Goal: Task Accomplishment & Management: Use online tool/utility

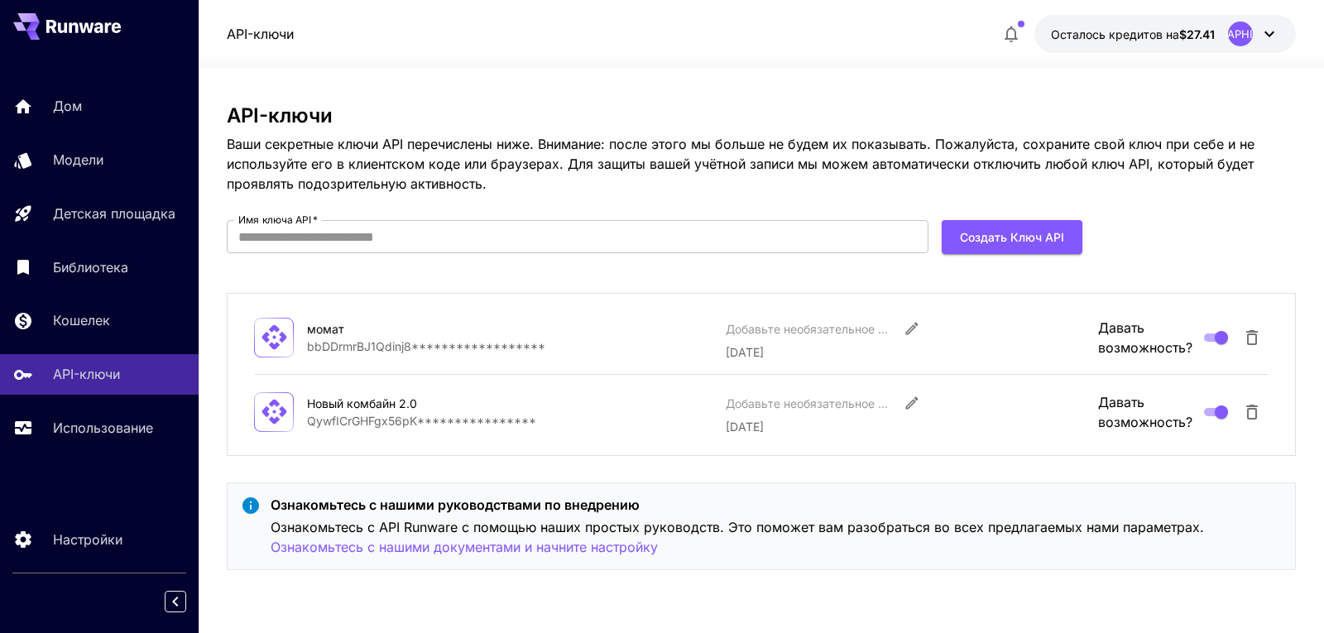
click at [1261, 97] on div "**********" at bounding box center [761, 350] width 1069 height 565
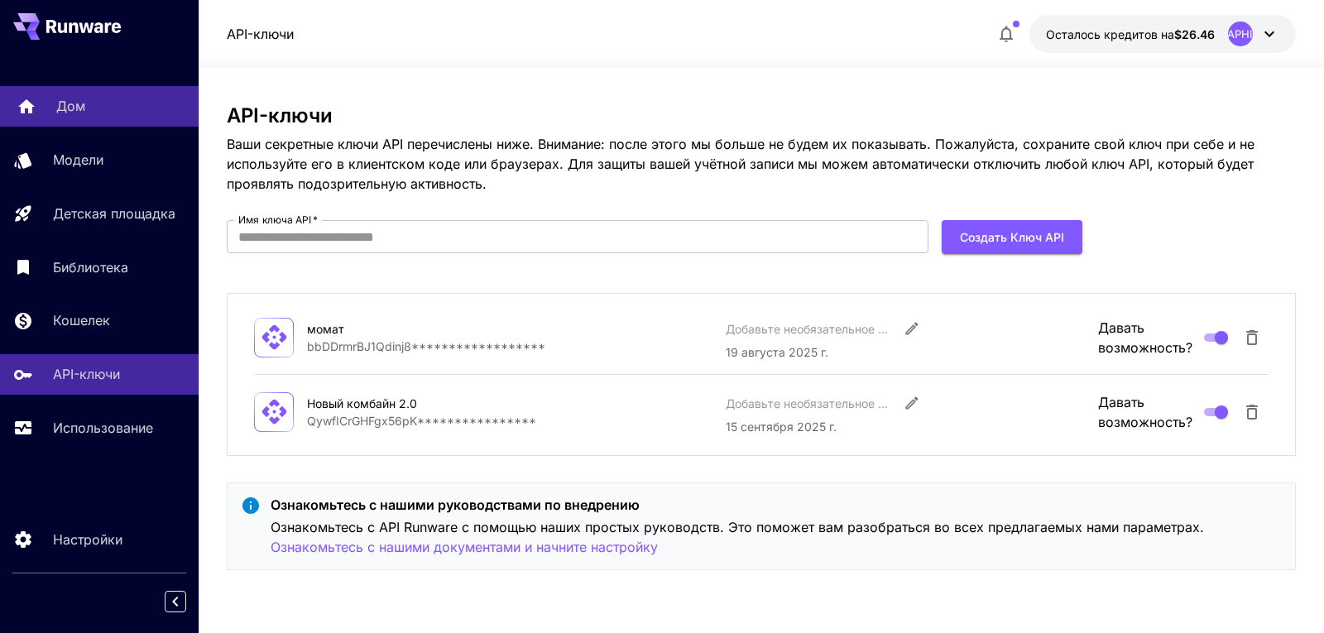
click at [70, 111] on font "Дом" at bounding box center [70, 106] width 29 height 17
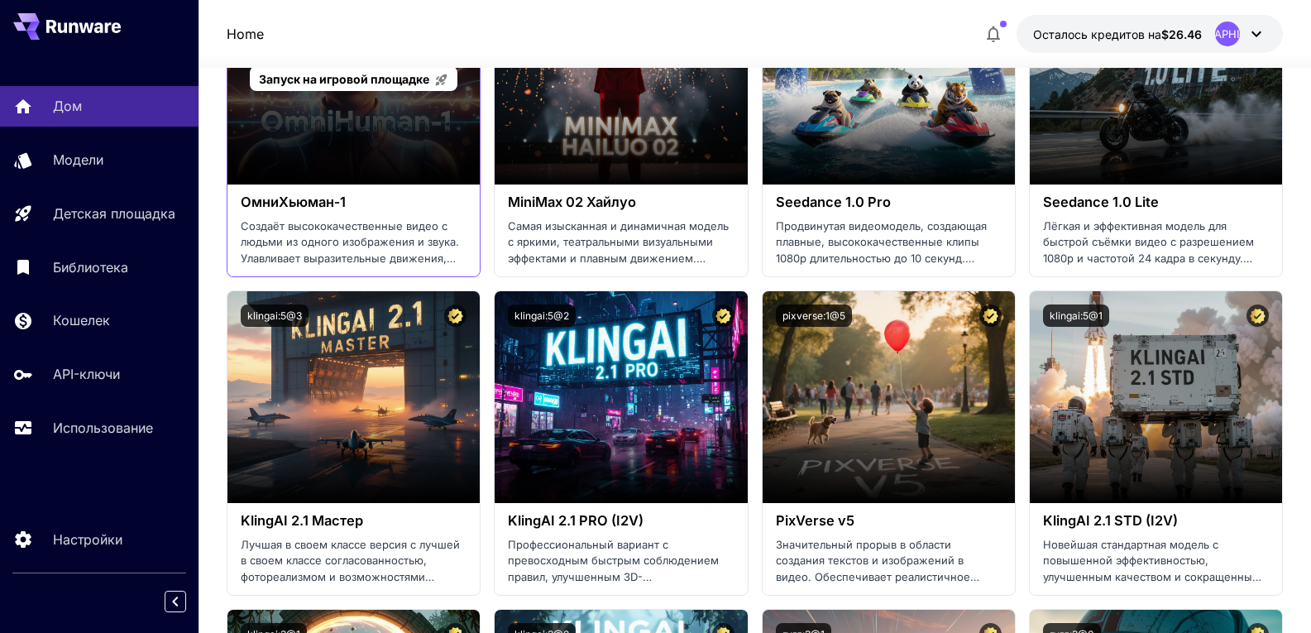
scroll to position [496, 0]
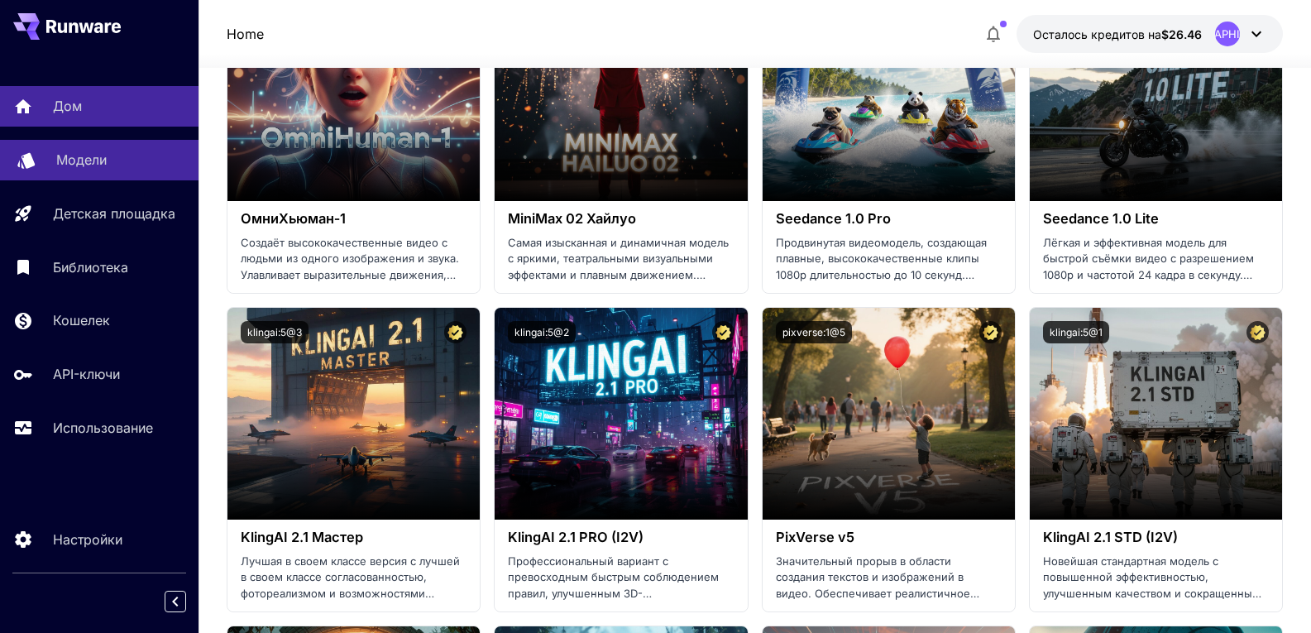
click at [69, 161] on font "Модели" at bounding box center [81, 159] width 50 height 17
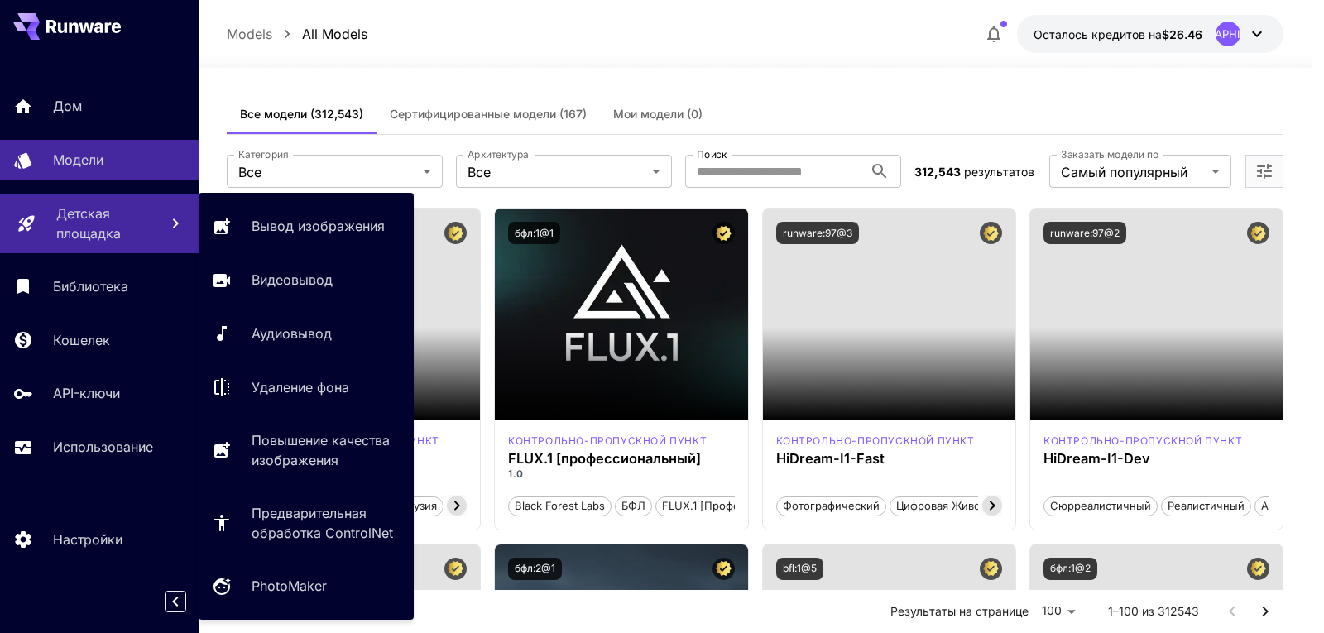
click at [68, 222] on p "Детская площадка" at bounding box center [100, 224] width 89 height 40
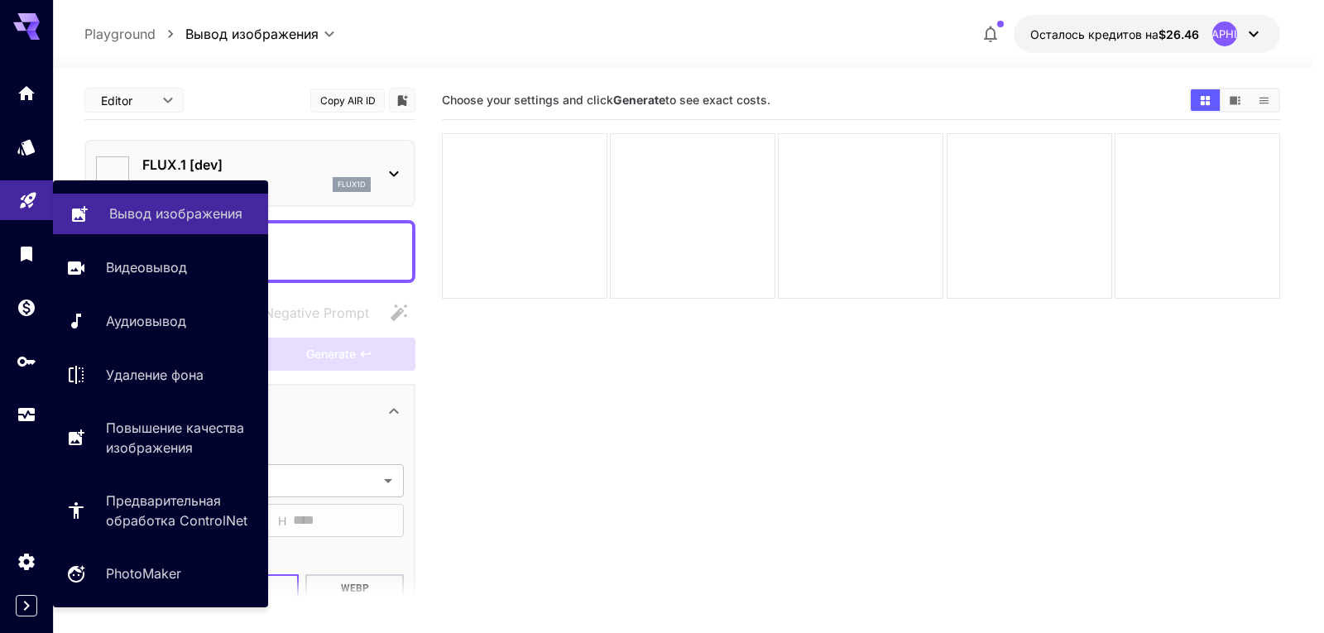
type input "**********"
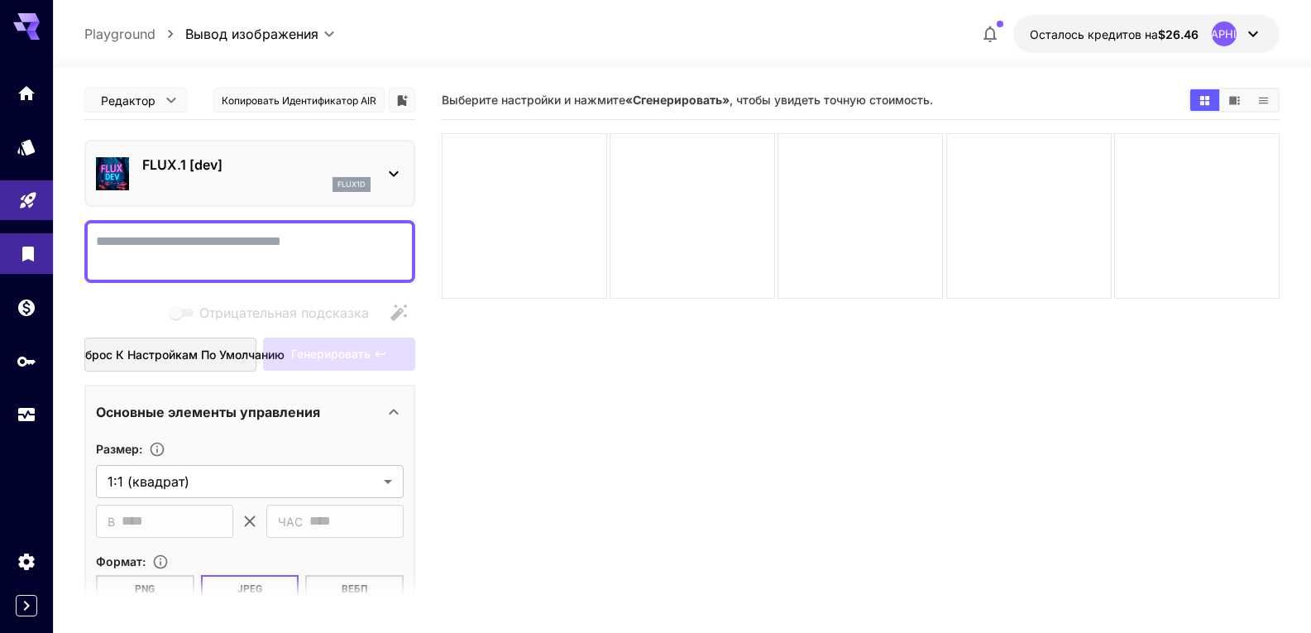
click at [24, 261] on link at bounding box center [26, 253] width 53 height 41
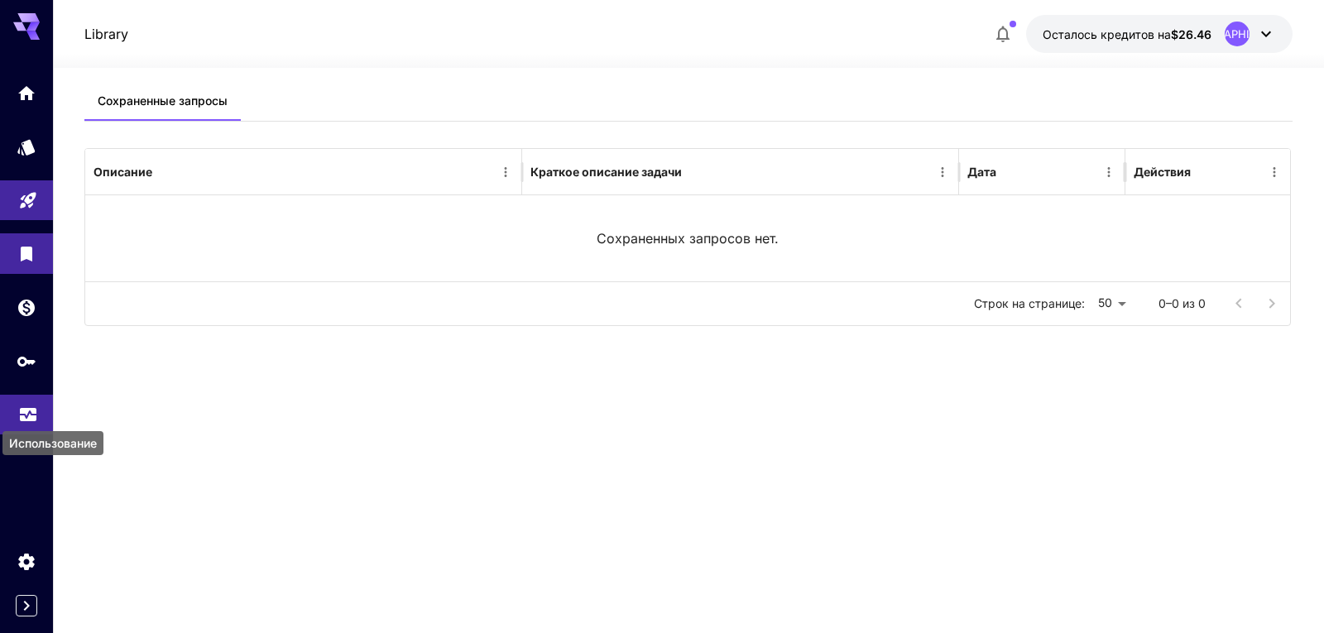
click at [22, 411] on icon "Использование" at bounding box center [28, 412] width 17 height 8
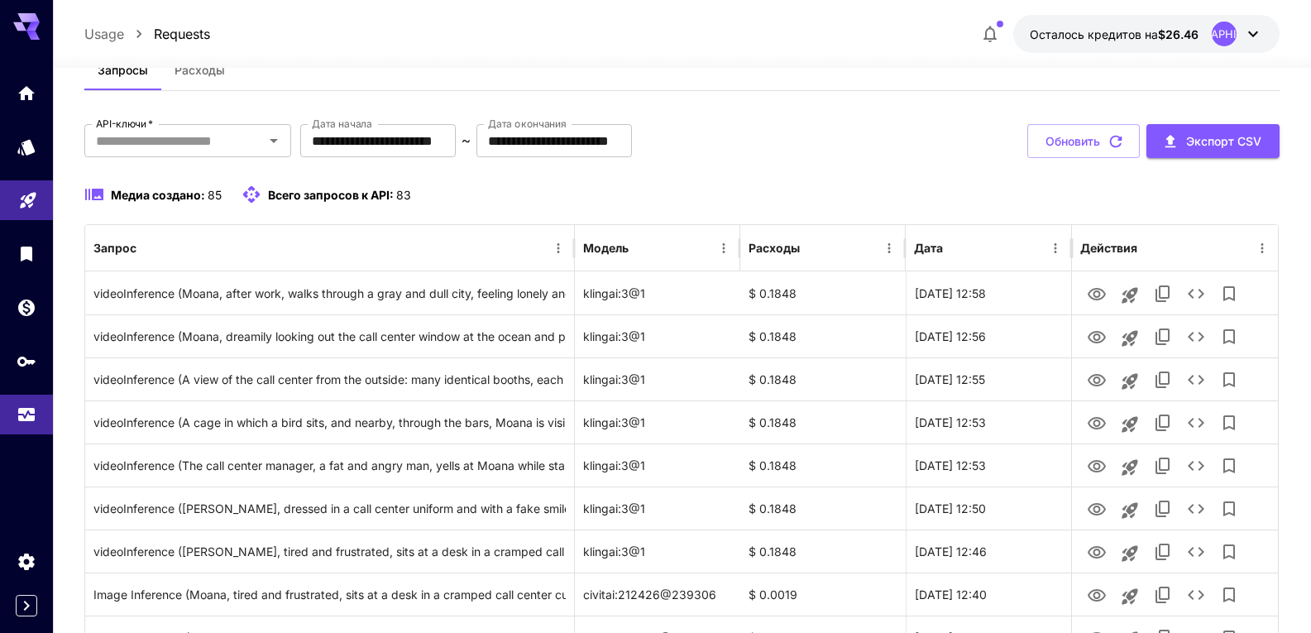
scroll to position [83, 0]
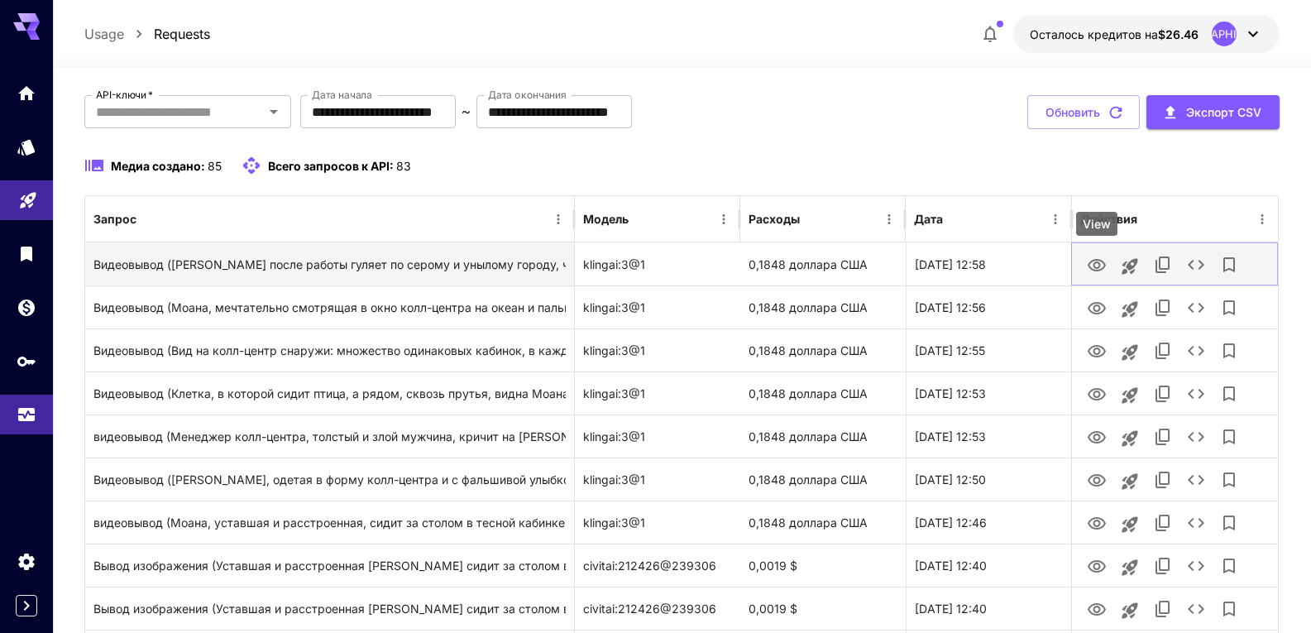
click at [1098, 260] on icon "Вид" at bounding box center [1097, 265] width 18 height 12
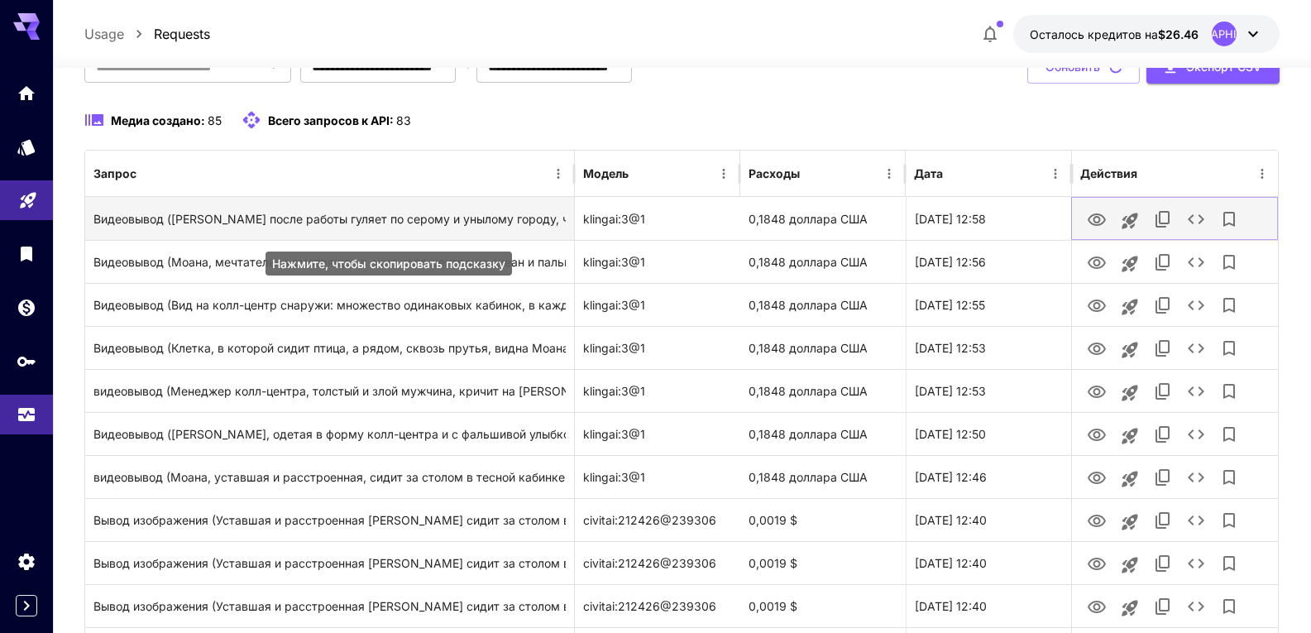
scroll to position [165, 0]
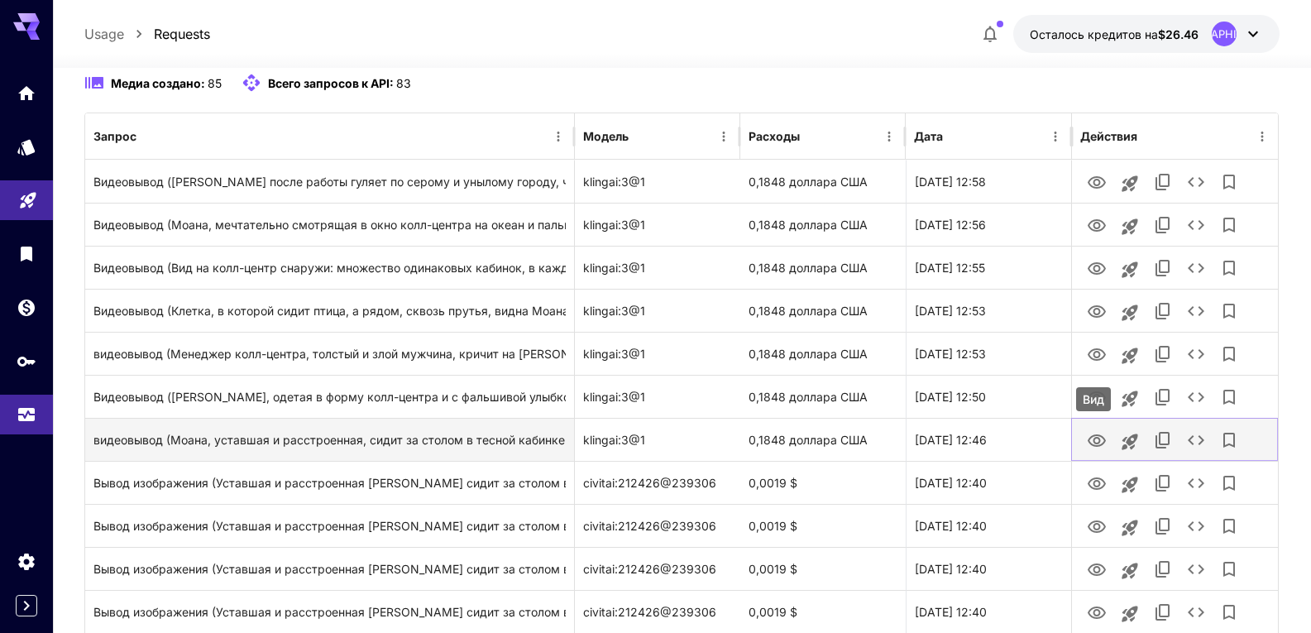
click at [1091, 438] on icon "Вид" at bounding box center [1097, 441] width 20 height 20
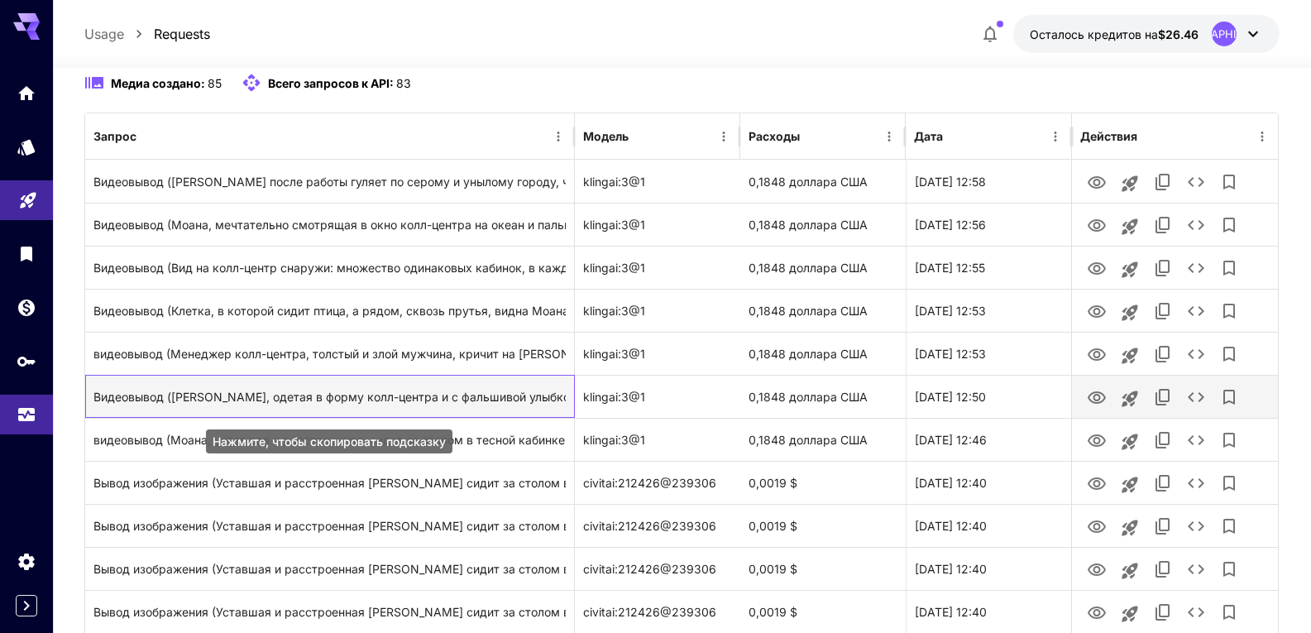
click at [343, 400] on font "Видеовывод (Моана, одетая в форму колл-центра и с фальшивой улыбкой на лице, ра…" at bounding box center [681, 397] width 1177 height 14
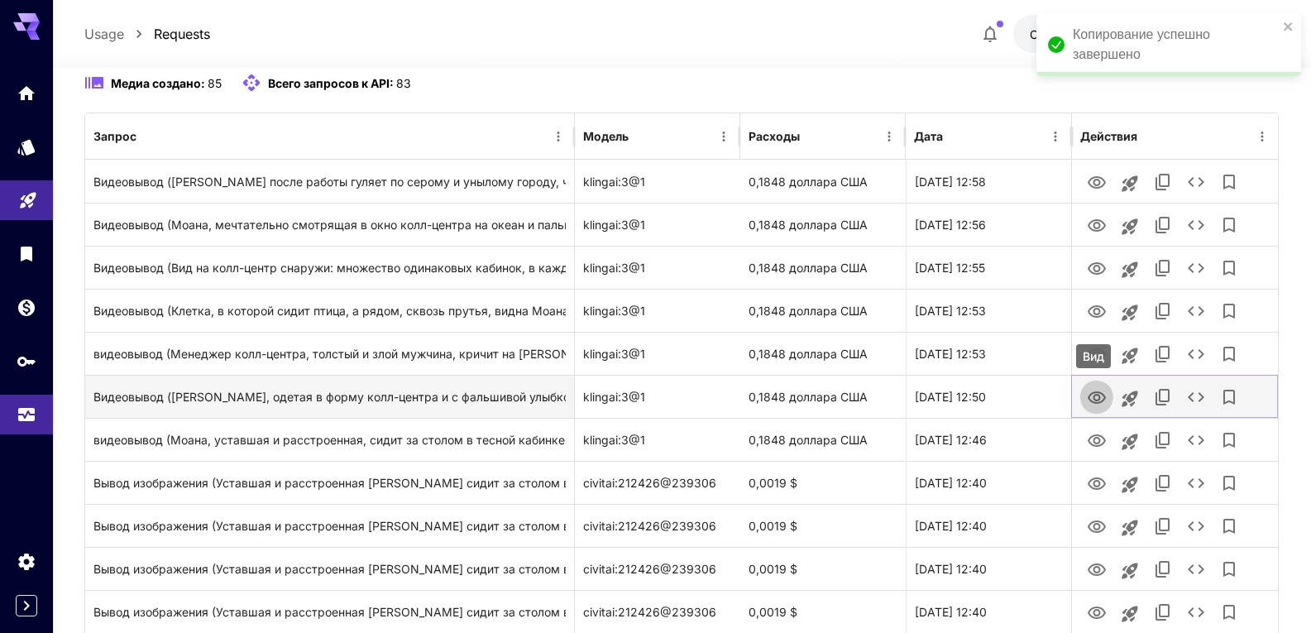
click at [1094, 394] on icon "Вид" at bounding box center [1097, 398] width 20 height 20
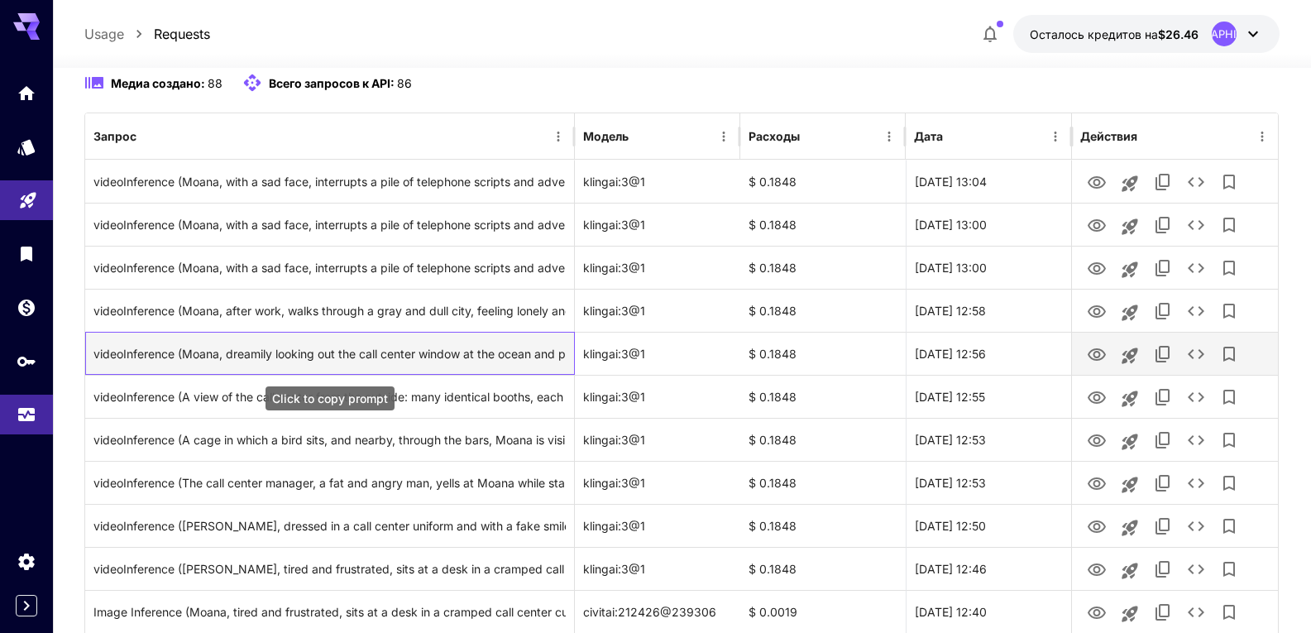
drag, startPoint x: 408, startPoint y: 357, endPoint x: 380, endPoint y: 356, distance: 28.2
click at [380, 356] on div "videoInference (Moana, dreamily looking out the call center window at the ocean…" at bounding box center [329, 354] width 472 height 42
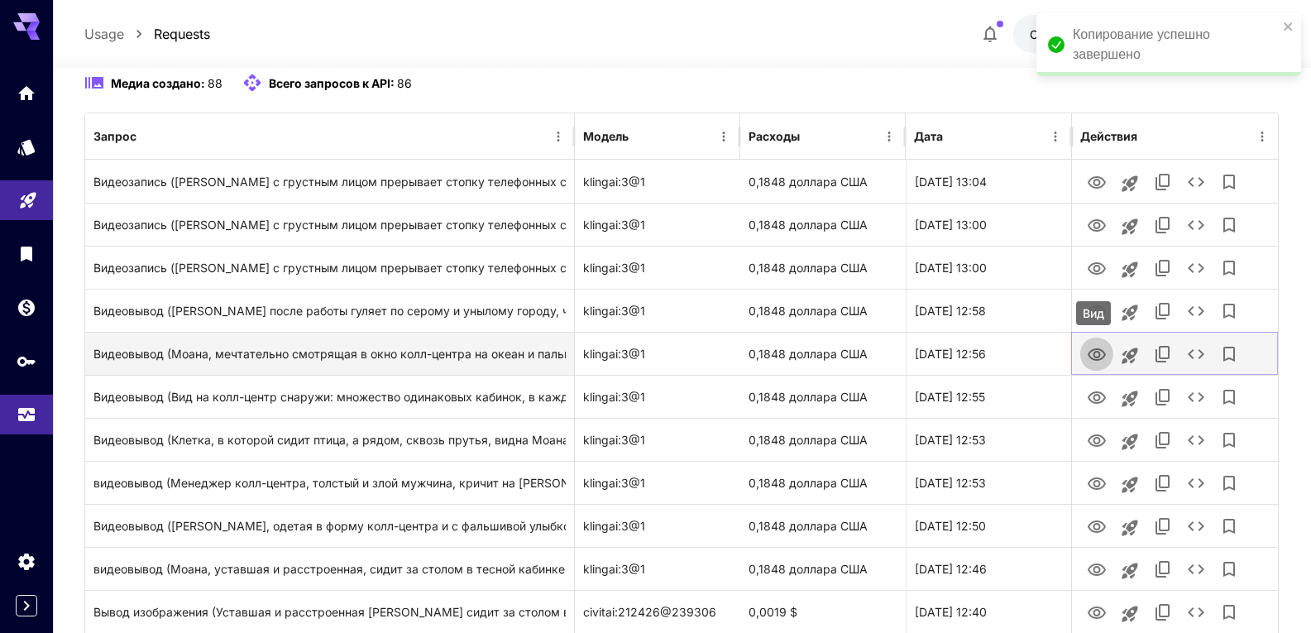
click at [1094, 357] on icon "Вид" at bounding box center [1097, 355] width 20 height 20
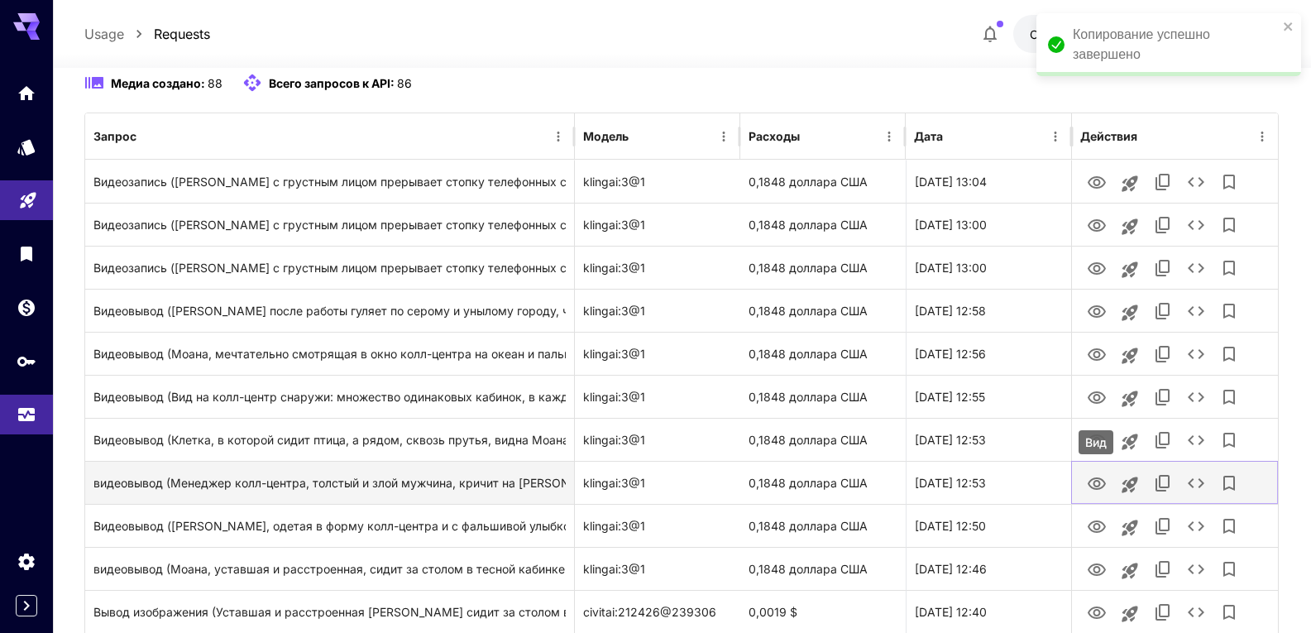
click at [1094, 483] on icon "Вид" at bounding box center [1097, 483] width 18 height 12
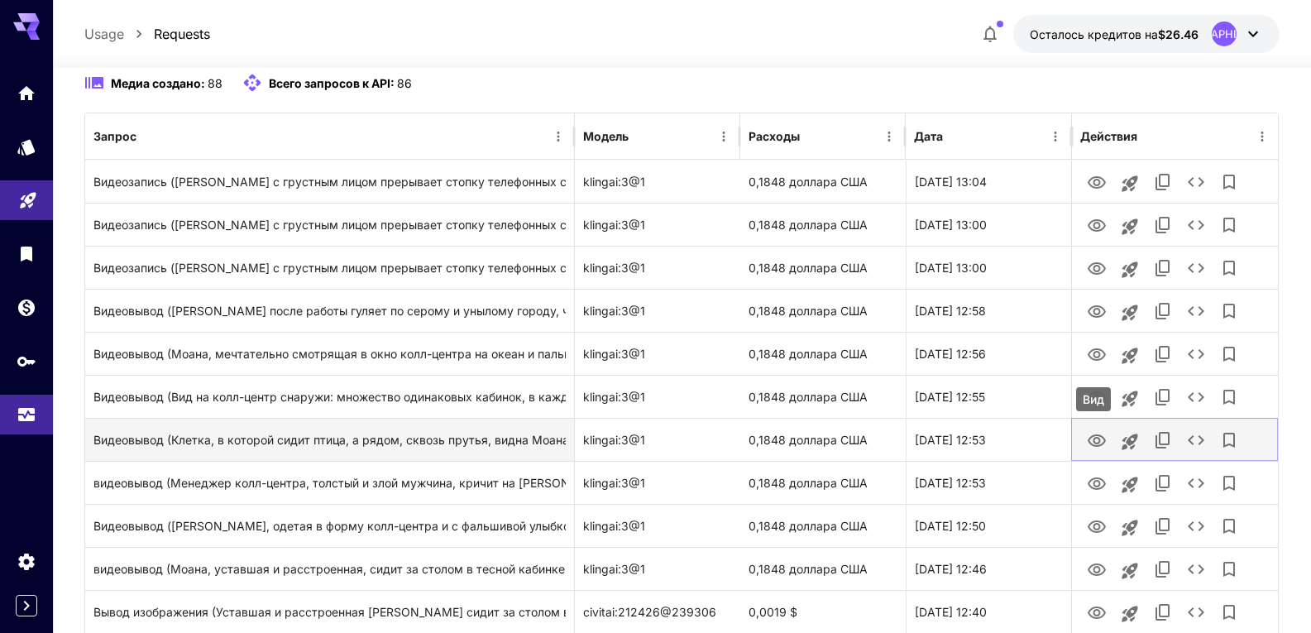
click at [1097, 437] on icon "Вид" at bounding box center [1097, 440] width 18 height 12
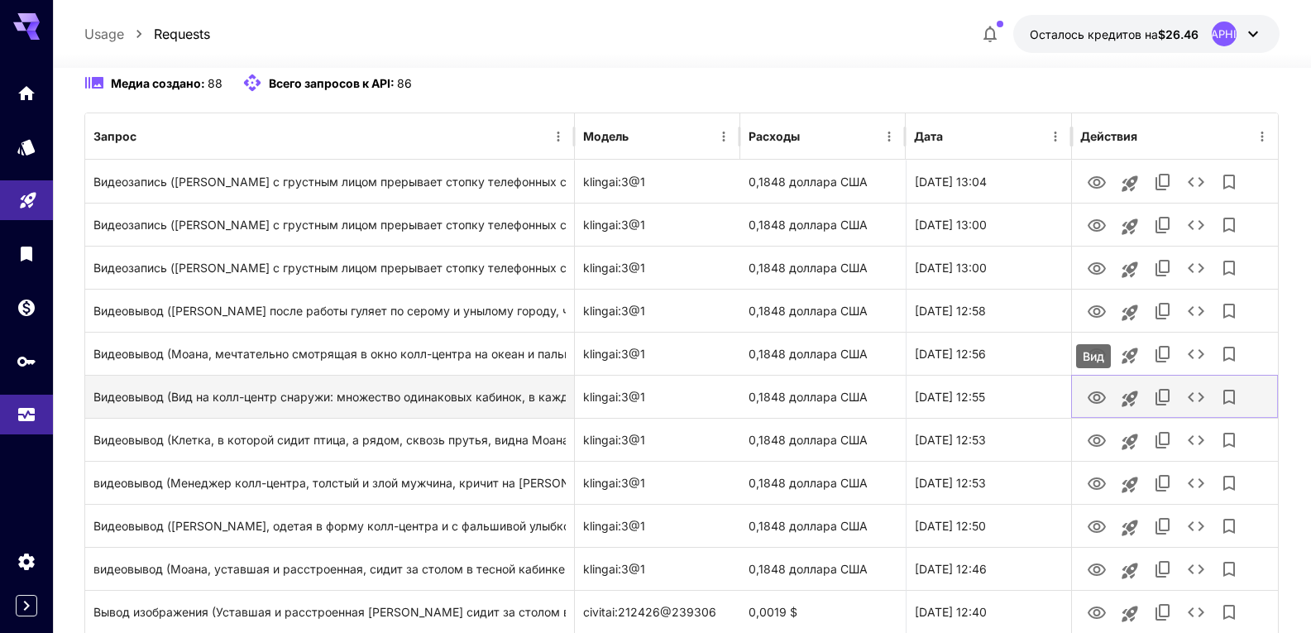
click at [1102, 394] on icon "Вид" at bounding box center [1097, 397] width 18 height 12
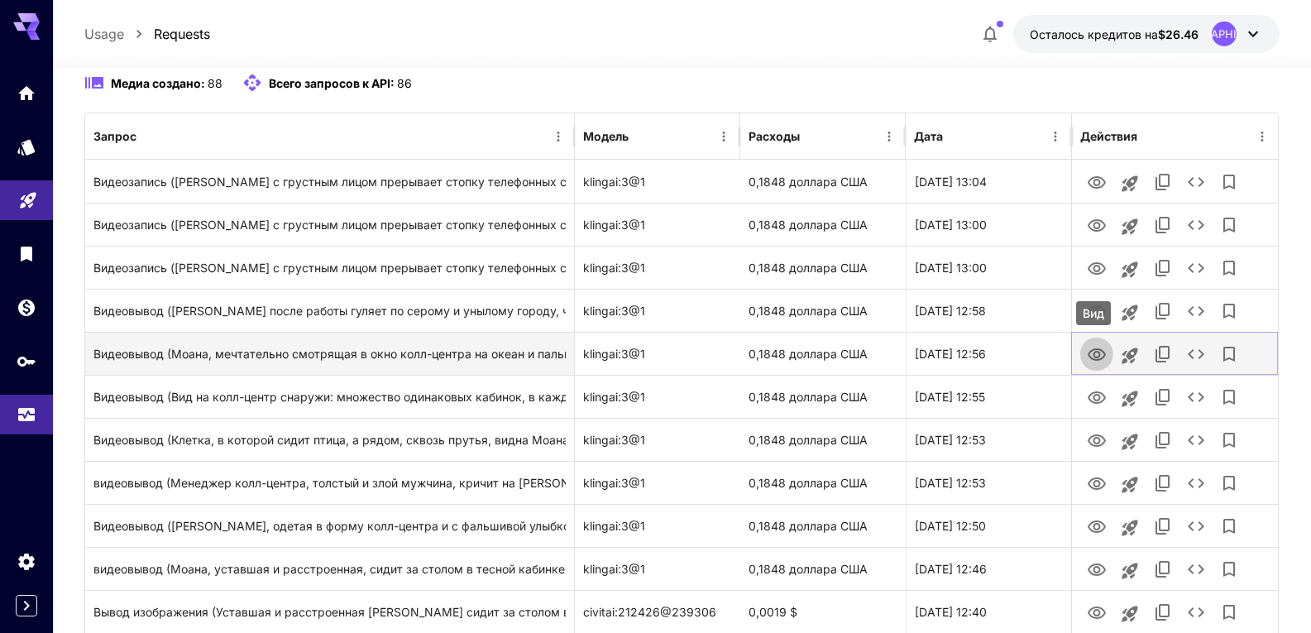
click at [1099, 352] on icon "Вид" at bounding box center [1097, 354] width 18 height 12
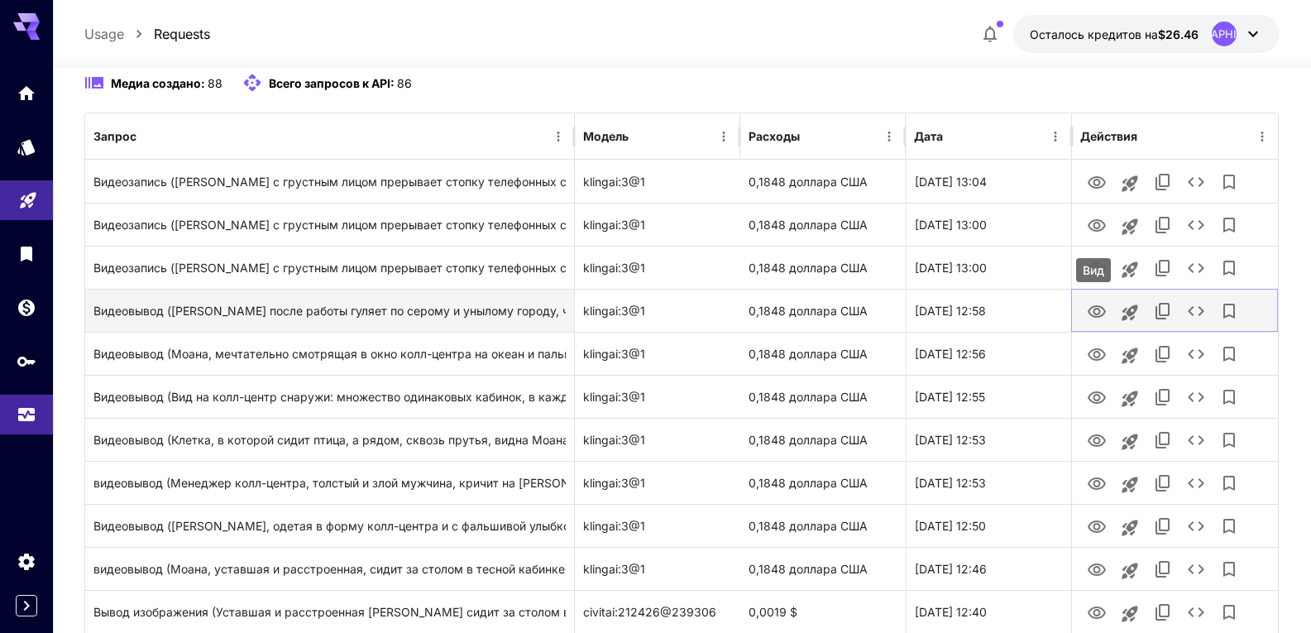
click at [1089, 310] on icon "Вид" at bounding box center [1097, 311] width 18 height 12
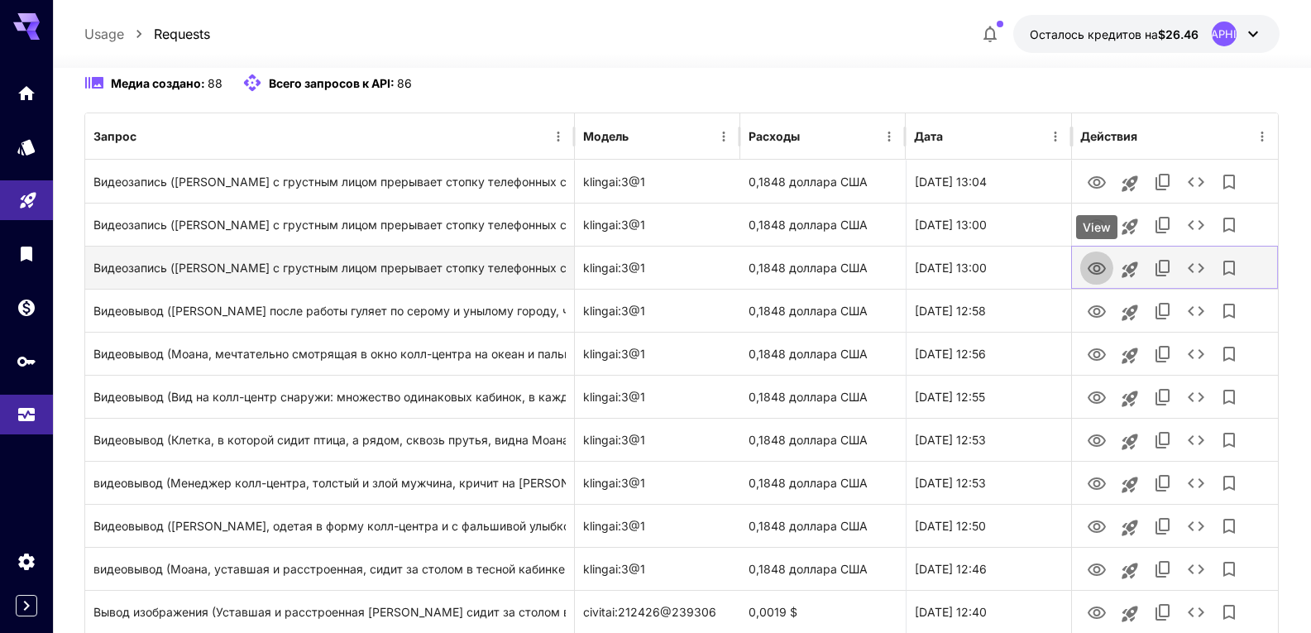
click at [1089, 270] on icon "Вид" at bounding box center [1097, 268] width 18 height 12
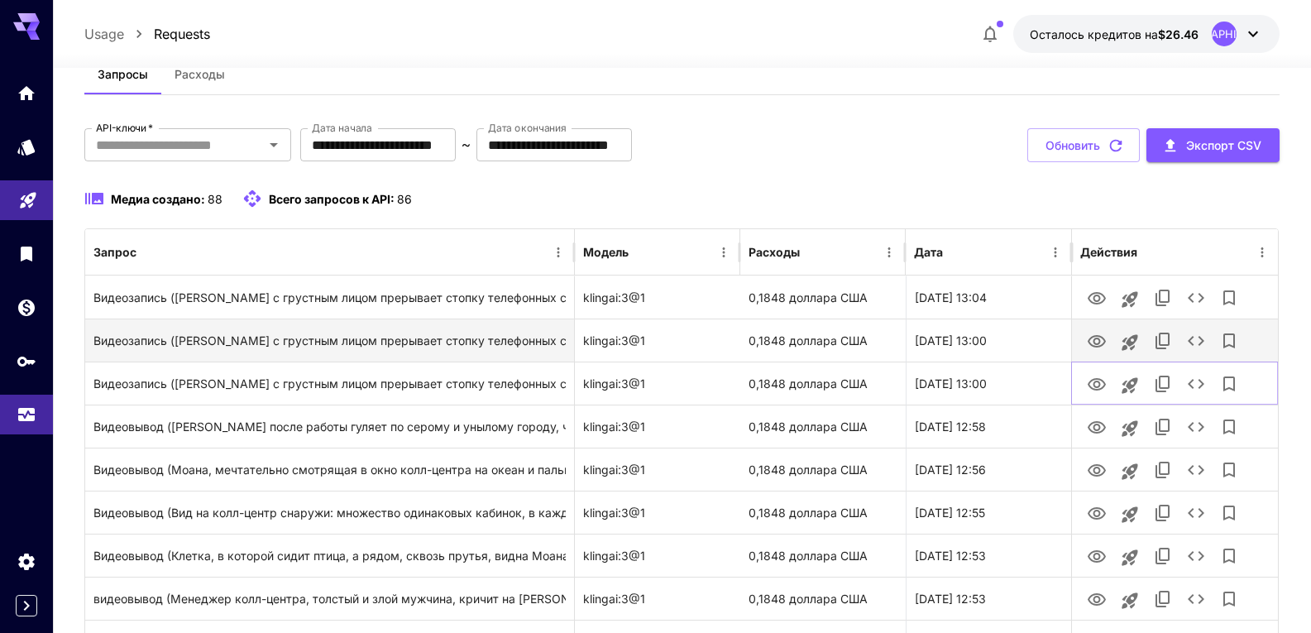
scroll to position [0, 0]
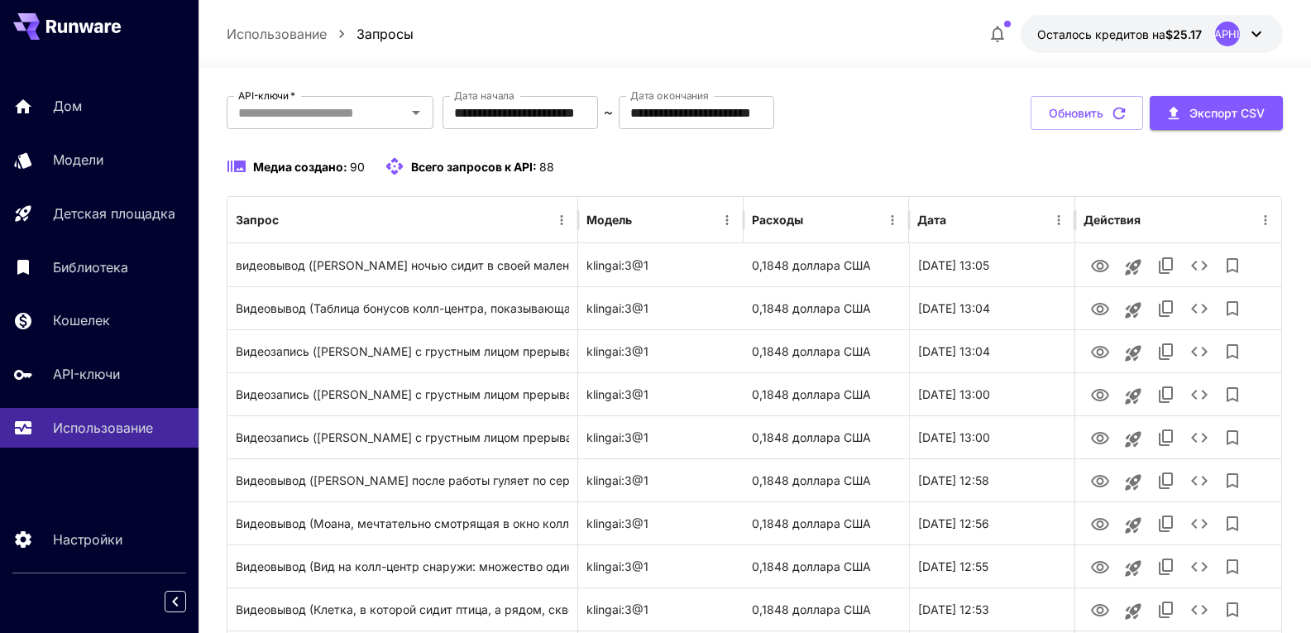
scroll to position [83, 0]
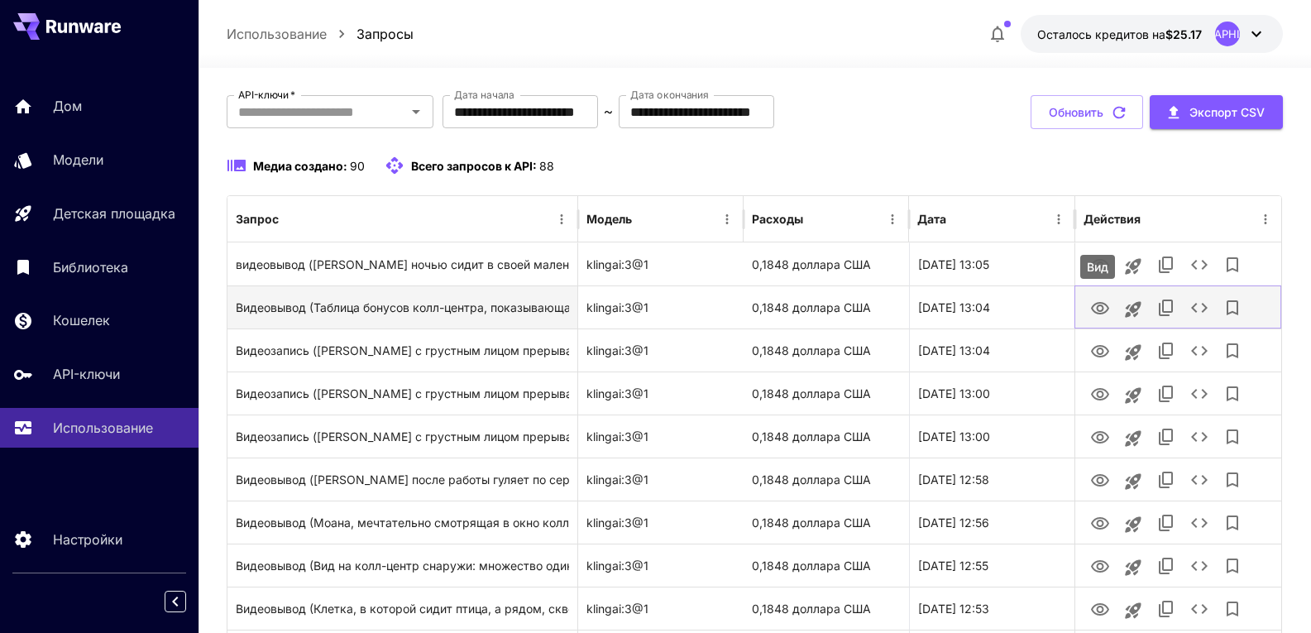
click at [1095, 302] on icon "Вид" at bounding box center [1100, 309] width 20 height 20
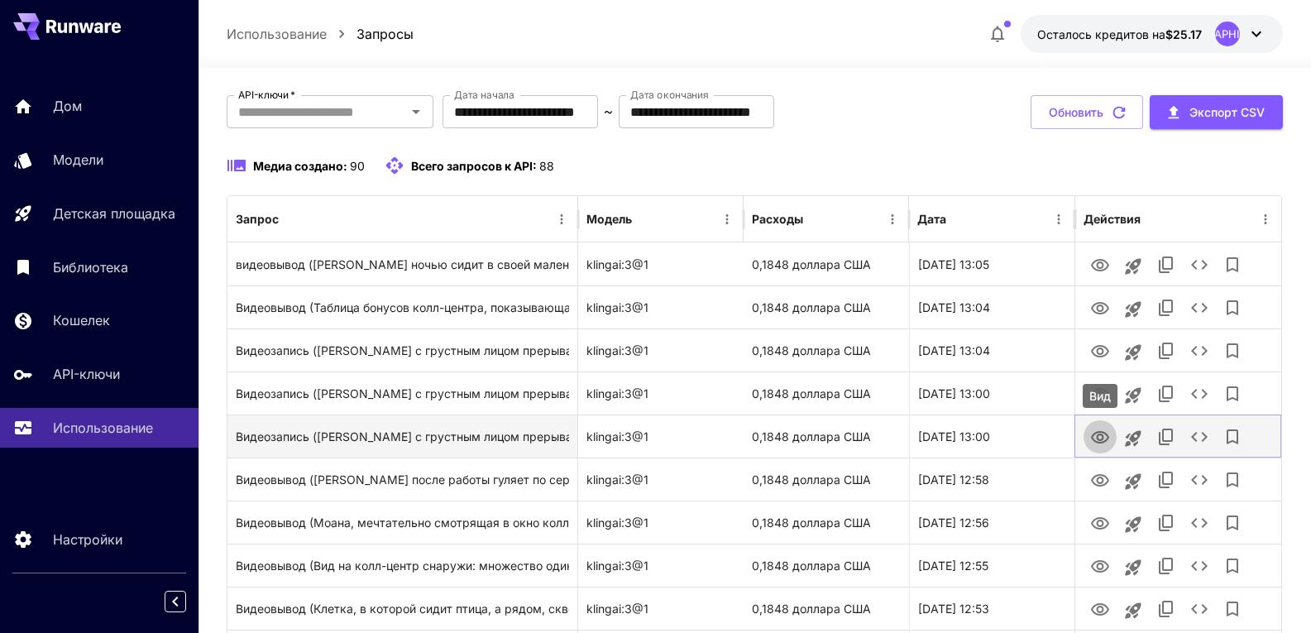
click at [1104, 434] on icon "Вид" at bounding box center [1100, 438] width 20 height 20
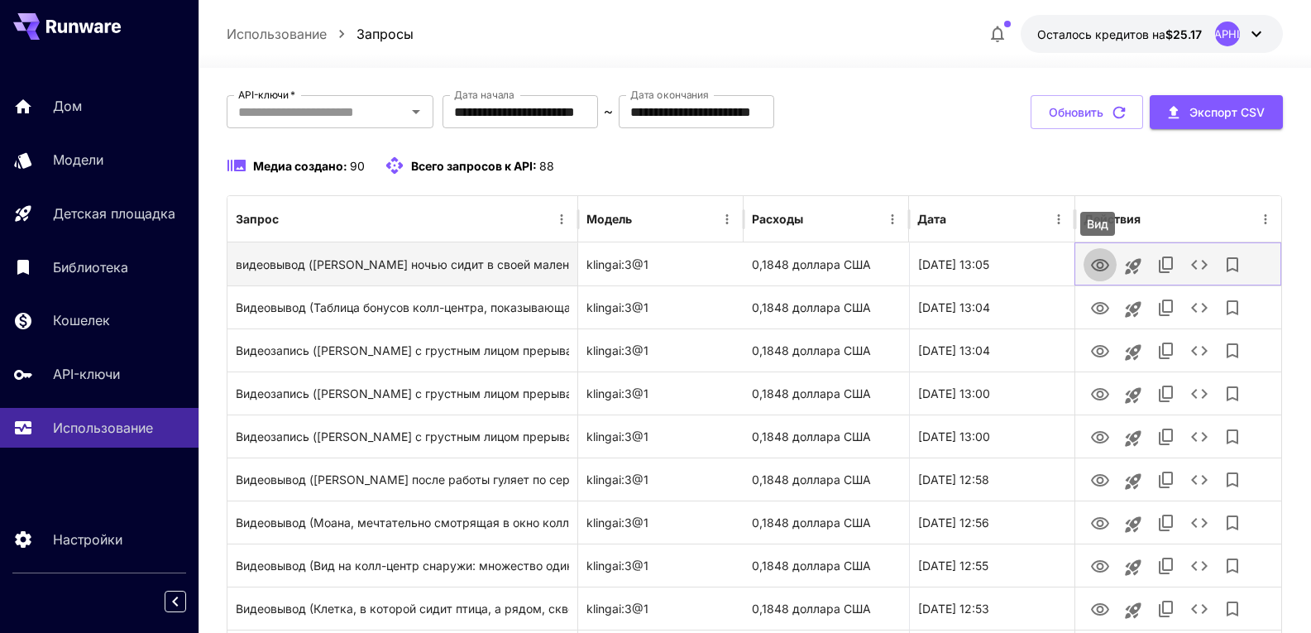
click at [1098, 261] on icon "Вид" at bounding box center [1100, 266] width 20 height 20
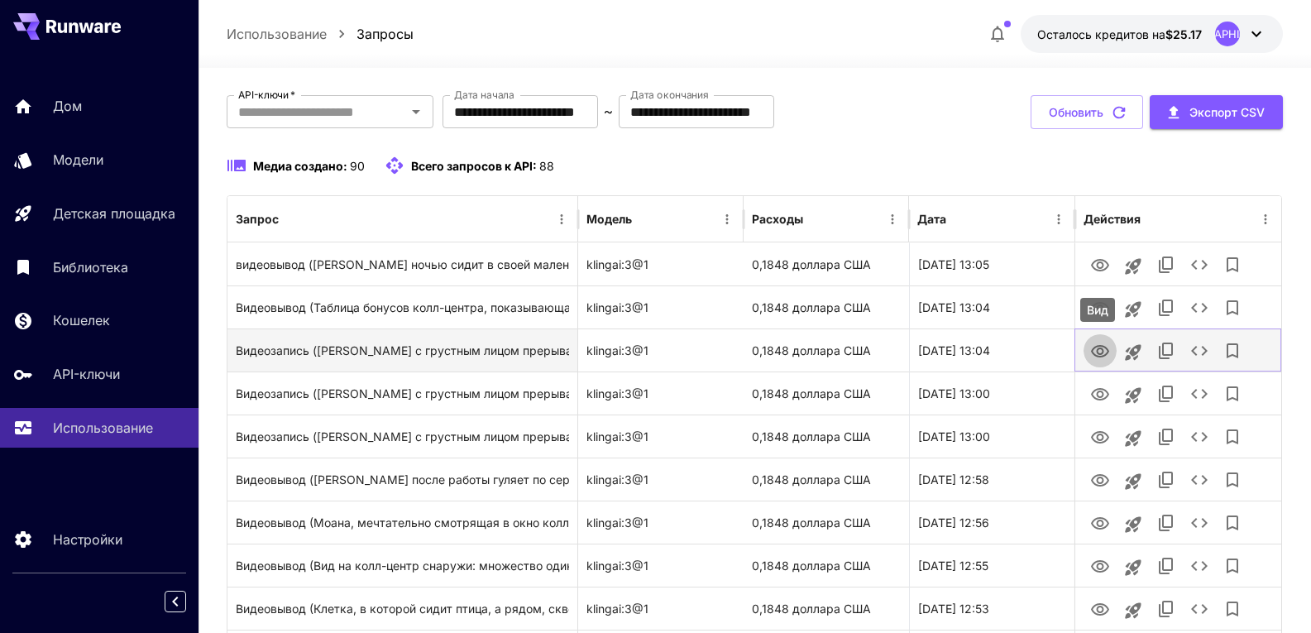
click at [1096, 349] on icon "Вид" at bounding box center [1100, 352] width 20 height 20
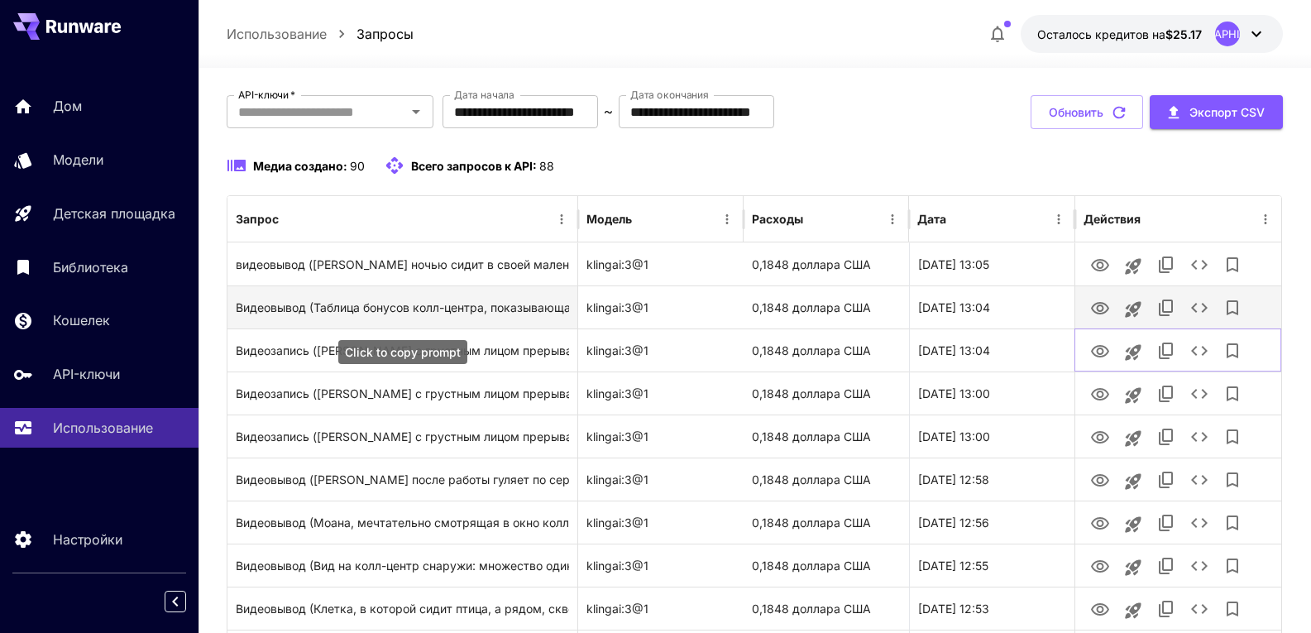
scroll to position [0, 0]
